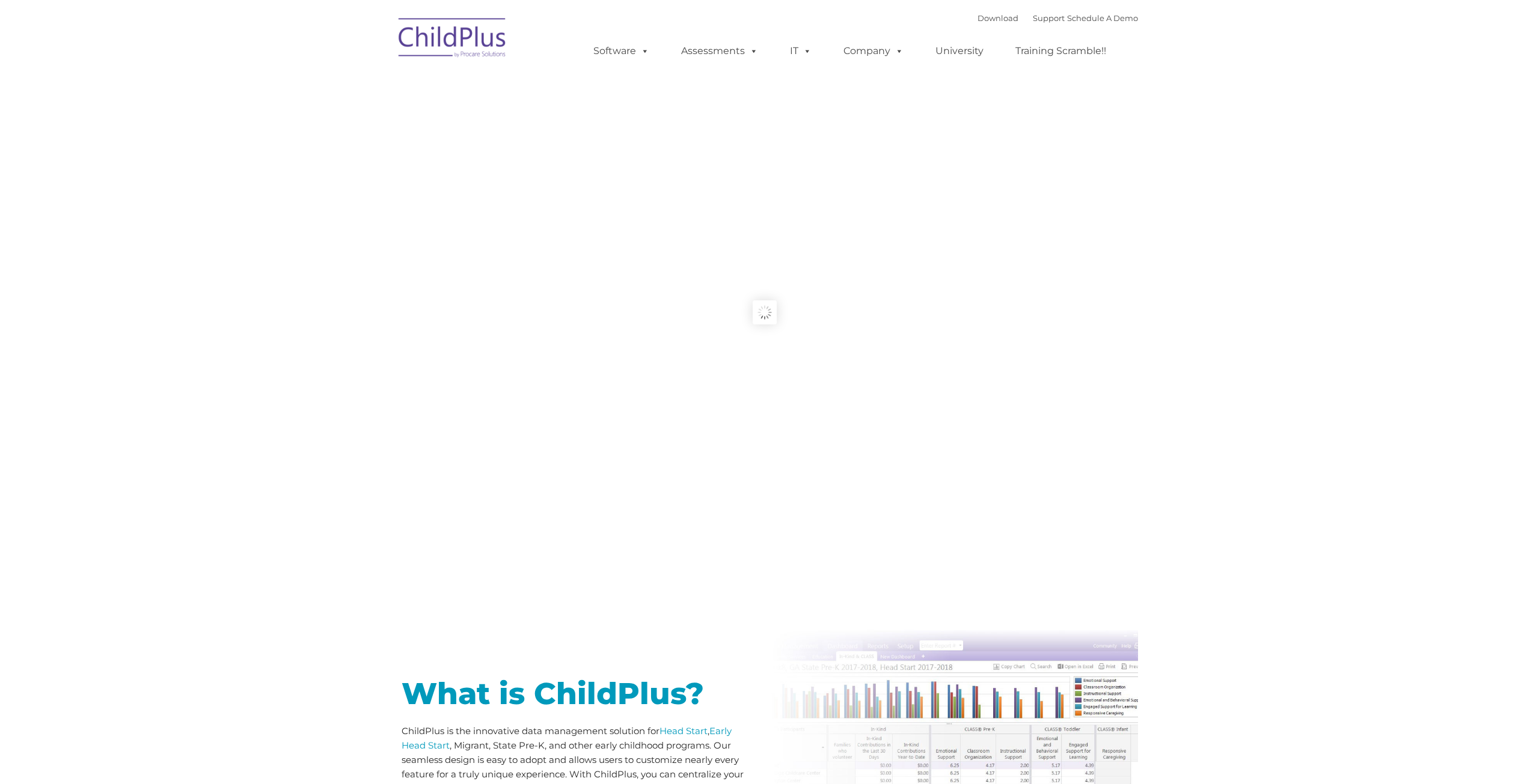
type input ""
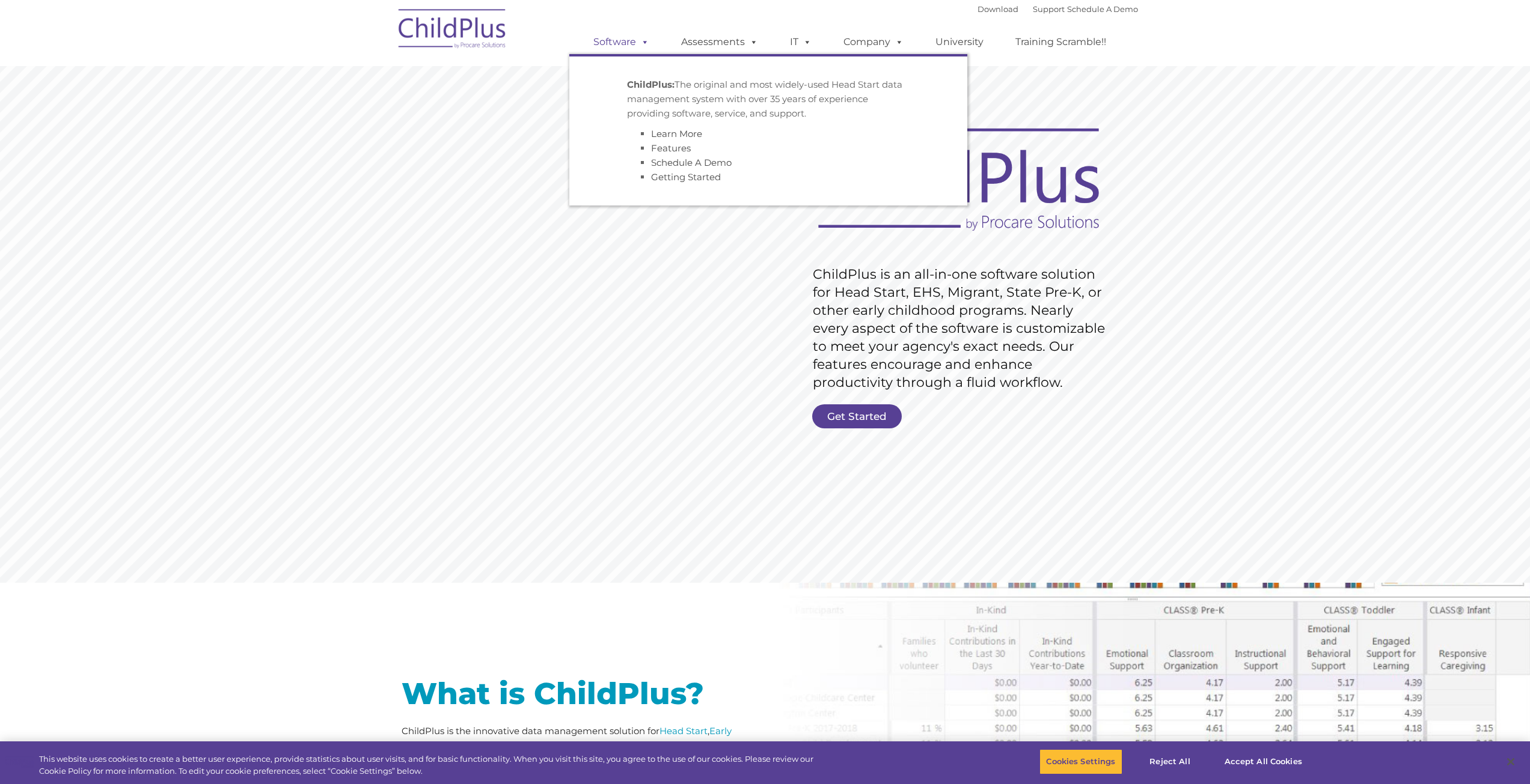
click at [632, 41] on link "Software" at bounding box center [621, 42] width 80 height 24
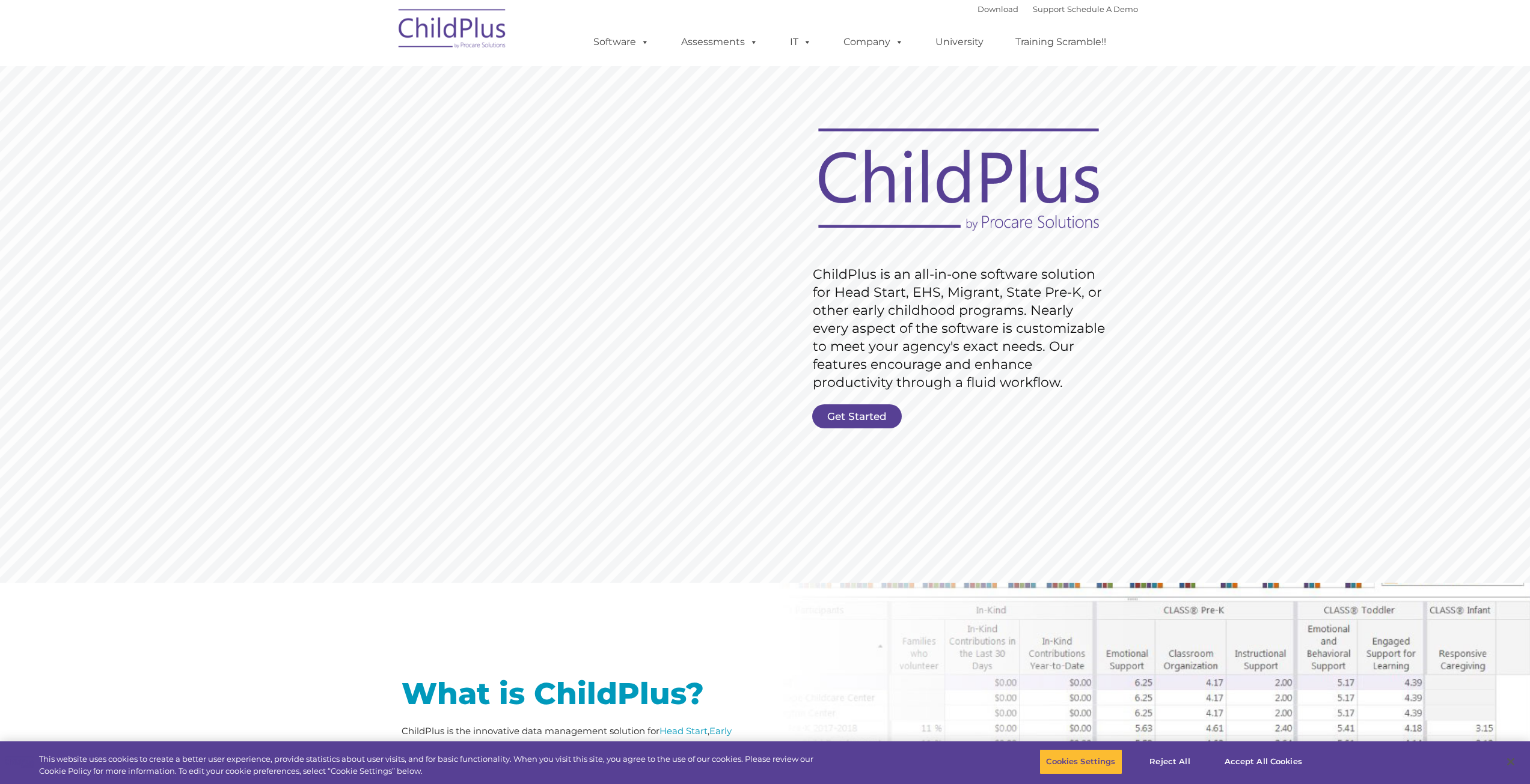
click at [1071, 77] on rs-slide "Request Pricing ChildPlus is an all-in-one software solution for Head Start, EH…" at bounding box center [765, 312] width 1530 height 540
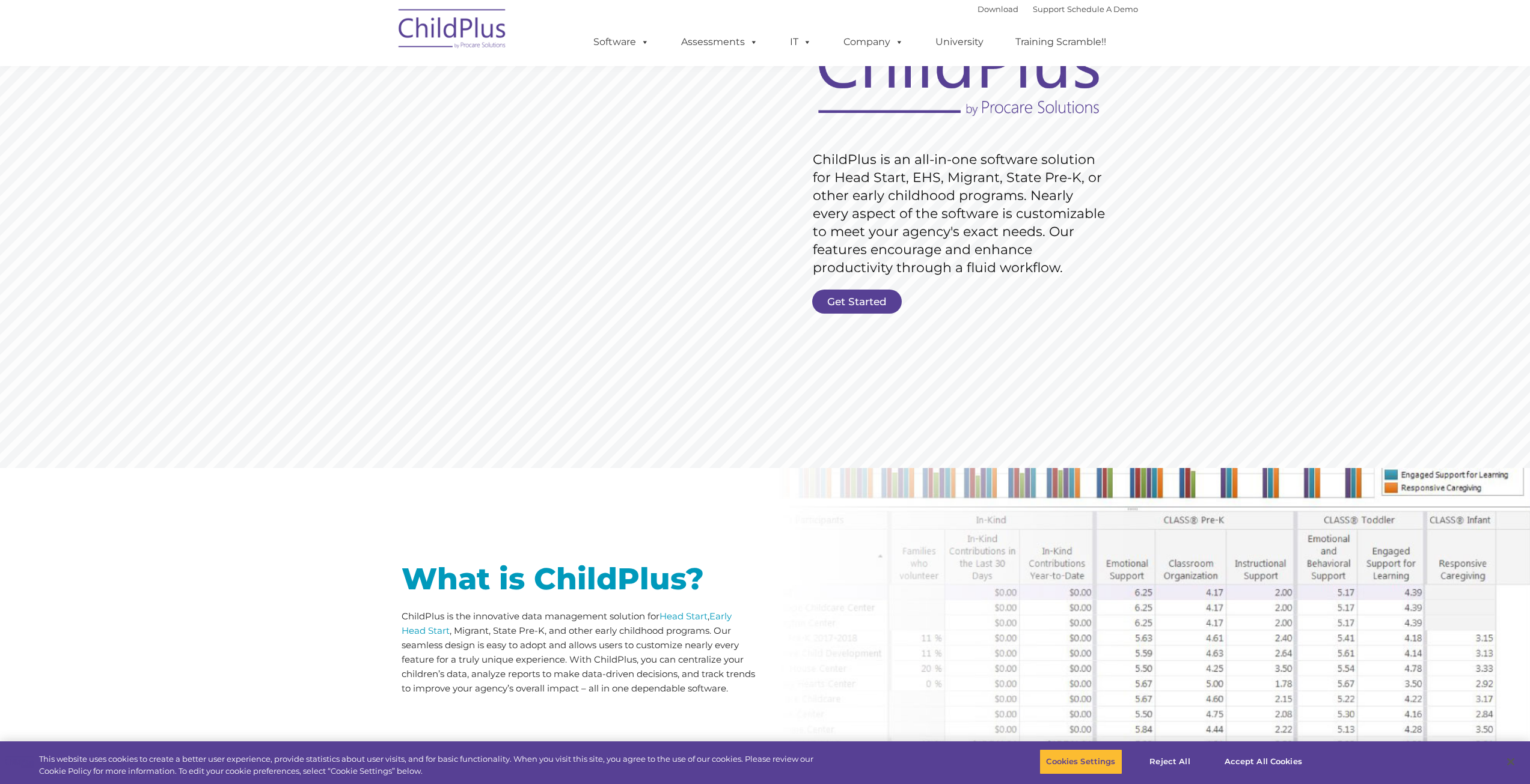
scroll to position [120, 0]
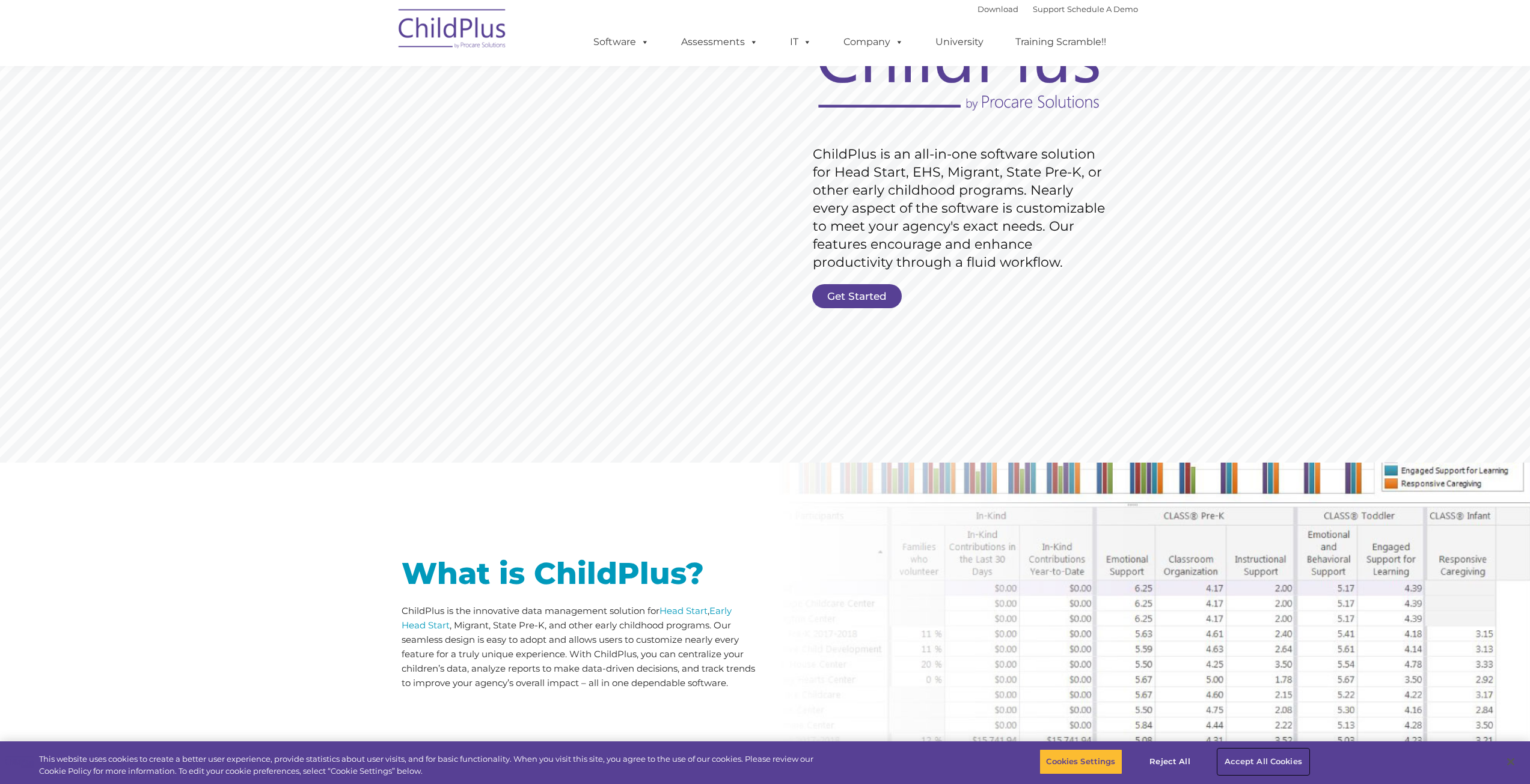
click at [1245, 762] on button "Accept All Cookies" at bounding box center [1264, 761] width 91 height 25
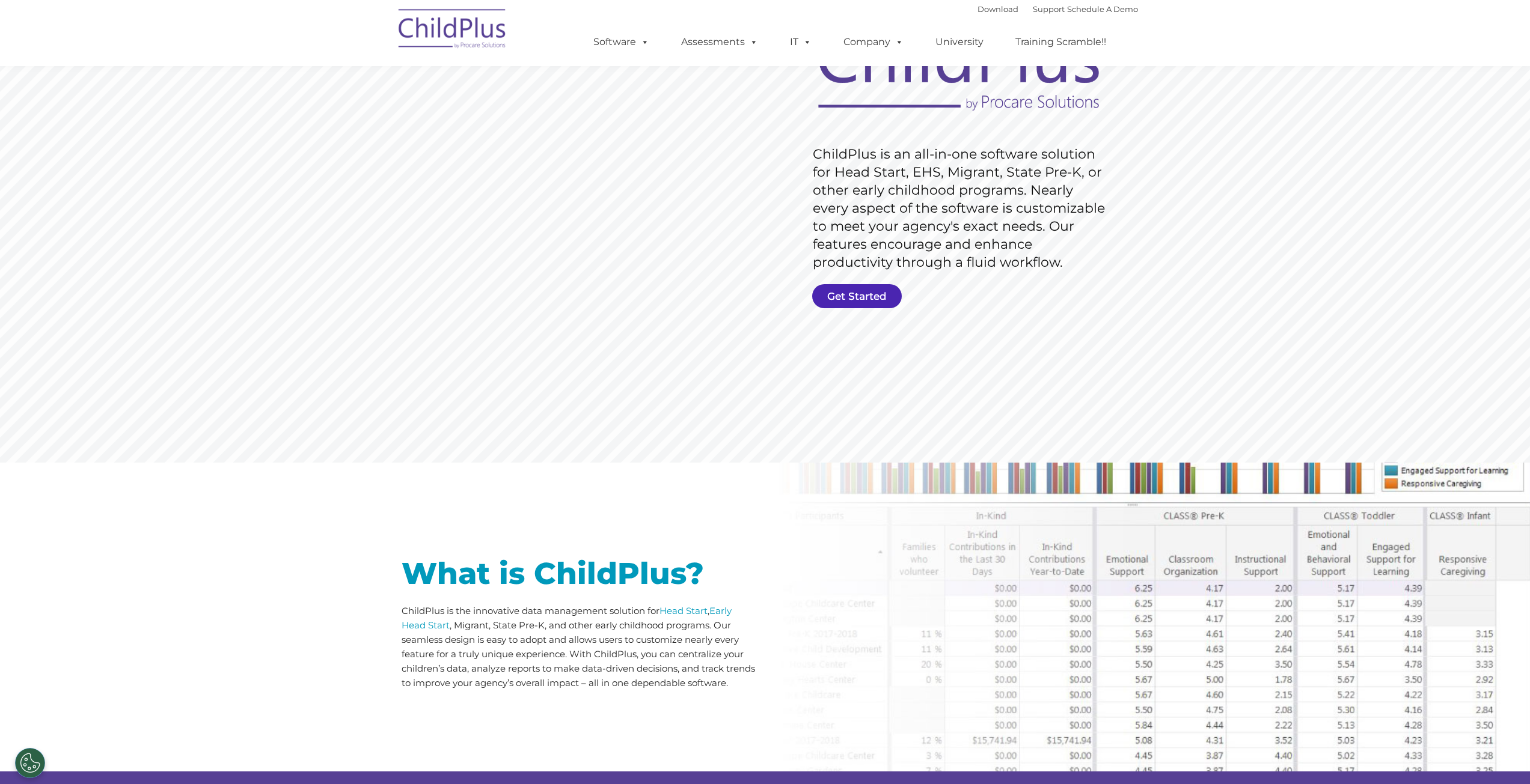
click at [839, 290] on link "Get Started" at bounding box center [857, 296] width 89 height 24
click at [977, 7] on link "Download" at bounding box center [997, 9] width 41 height 10
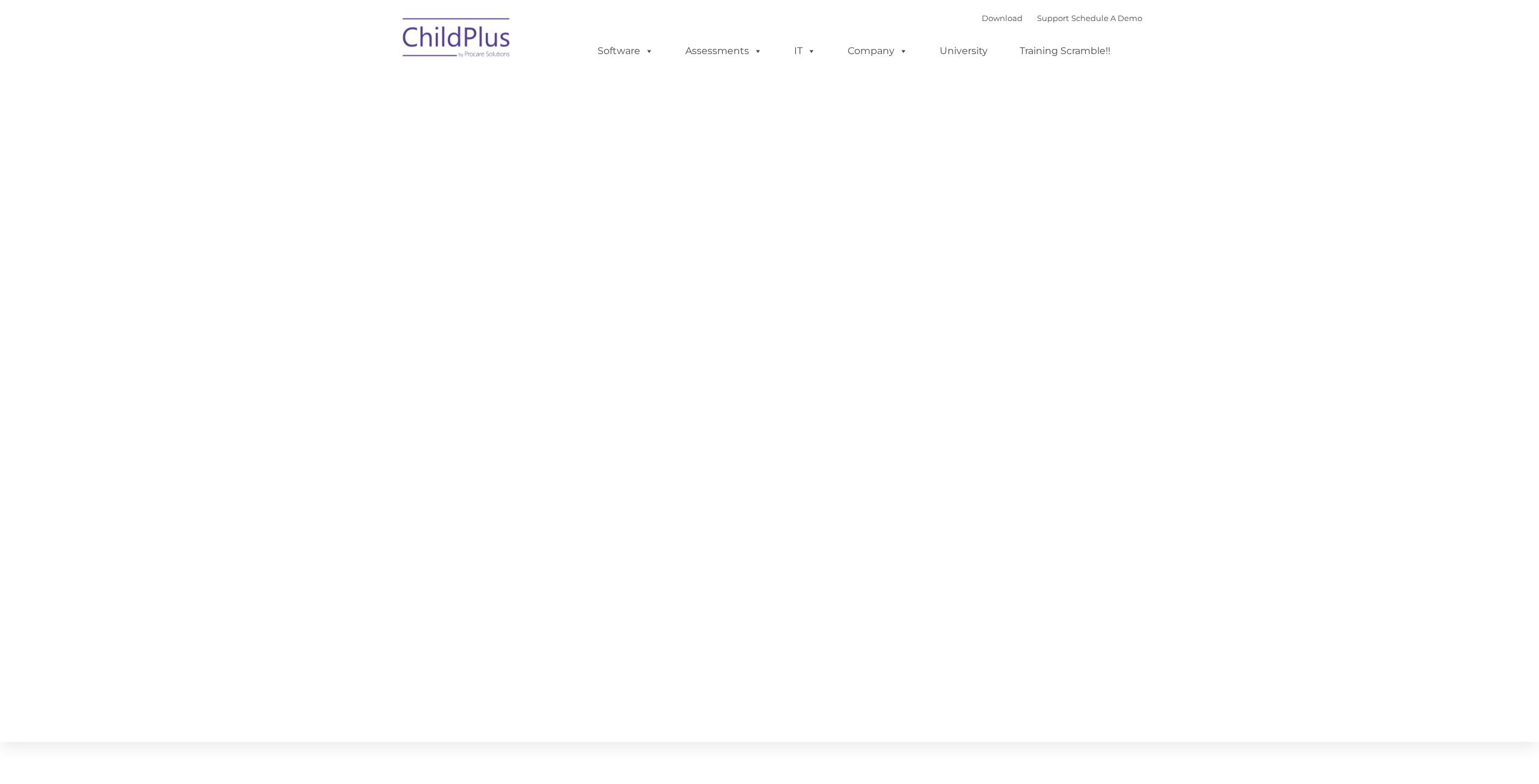
type input ""
select select "MEDIUM"
